Goal: Find specific page/section: Find specific page/section

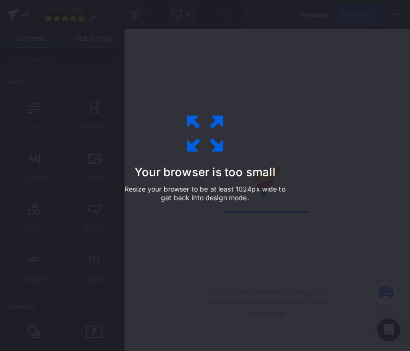
click at [204, 140] on icon at bounding box center [205, 134] width 48 height 48
click at [250, 163] on div "Your browser is too small Resize your browser to be at least 1024px wide to get…" at bounding box center [204, 176] width 215 height 192
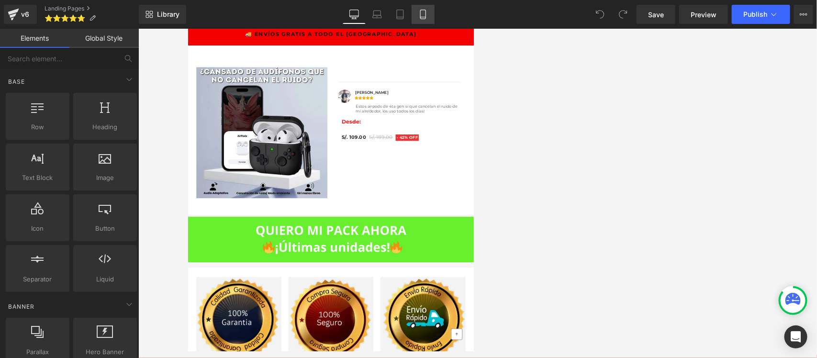
click at [409, 13] on link "Mobile" at bounding box center [423, 14] width 23 height 19
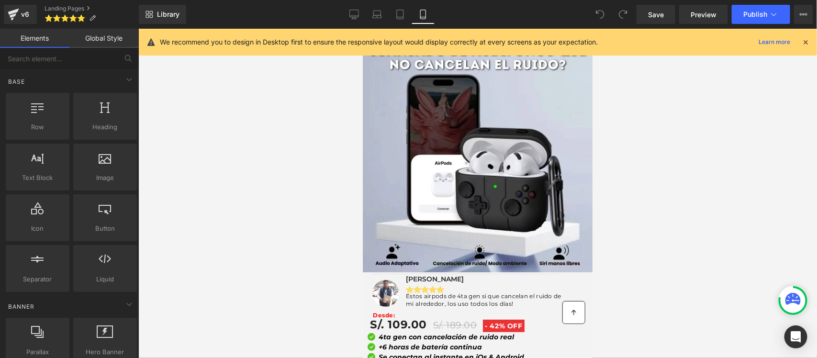
click at [409, 38] on icon at bounding box center [805, 42] width 9 height 9
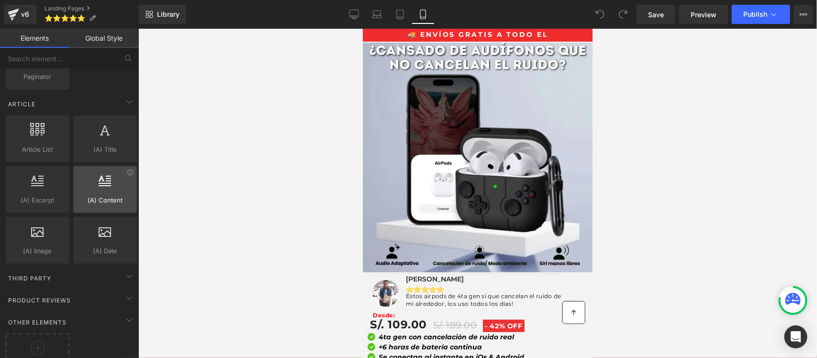
scroll to position [1833, 0]
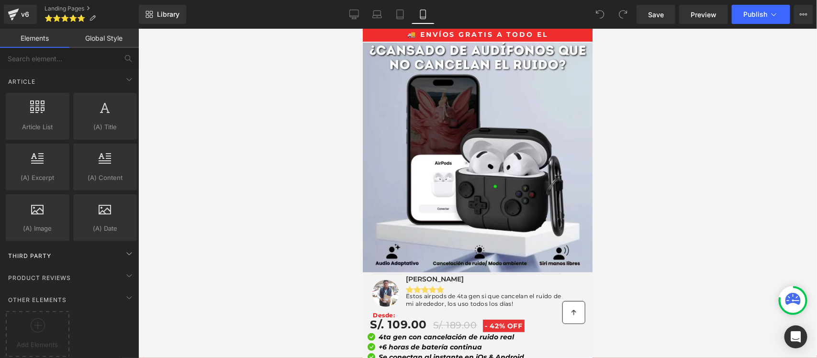
click at [63, 246] on div "Third Party" at bounding box center [71, 255] width 135 height 19
click at [127, 57] on icon at bounding box center [128, 58] width 9 height 9
click at [97, 54] on input "text" at bounding box center [59, 58] width 118 height 21
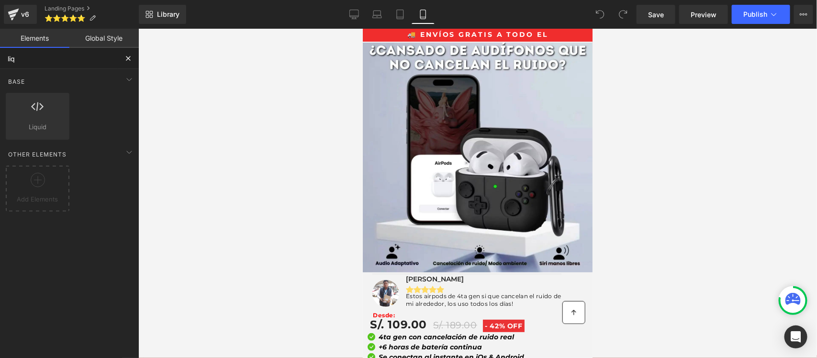
scroll to position [0, 0]
type input "liqui"
click at [226, 81] on div at bounding box center [477, 193] width 679 height 329
